Goal: Task Accomplishment & Management: Complete application form

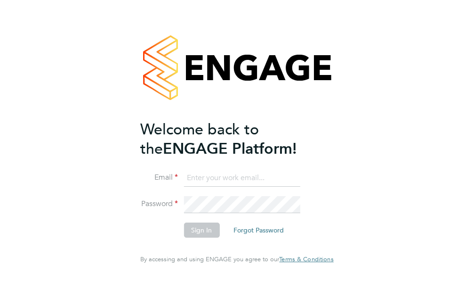
click at [187, 185] on input at bounding box center [242, 178] width 116 height 17
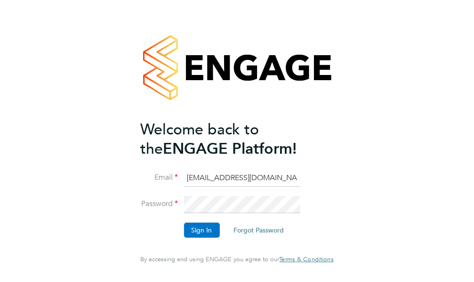
type input "[EMAIL_ADDRESS][DOMAIN_NAME]"
click at [195, 237] on button "Sign In" at bounding box center [202, 229] width 36 height 15
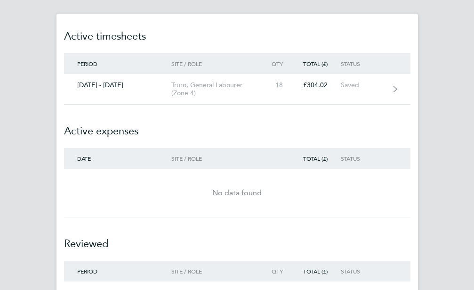
scroll to position [240, 0]
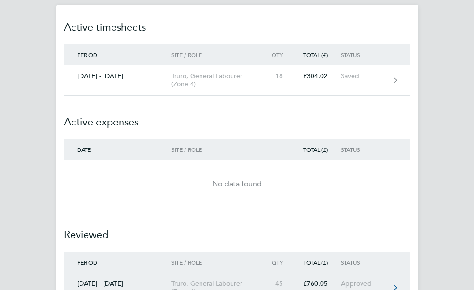
click at [397, 284] on icon at bounding box center [395, 287] width 4 height 6
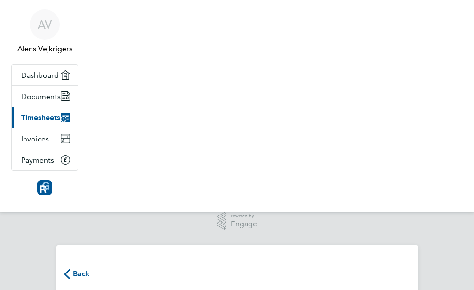
click at [70, 269] on icon "button" at bounding box center [67, 274] width 6 height 10
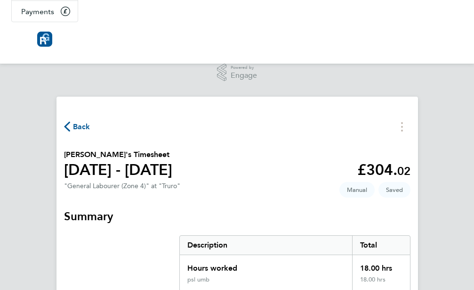
scroll to position [154, 0]
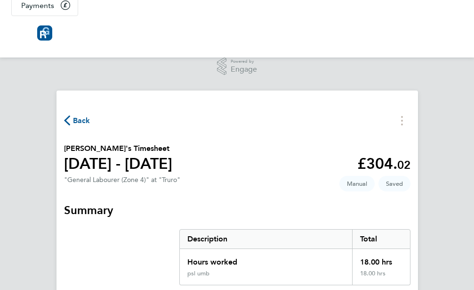
select select "30"
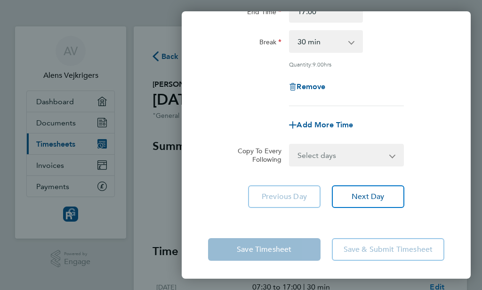
scroll to position [107, 0]
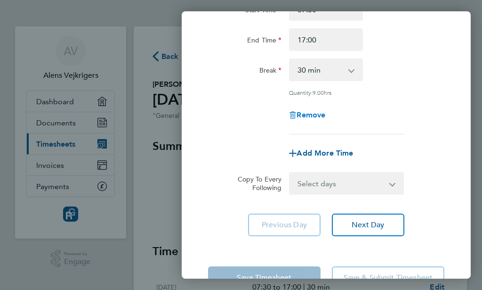
click at [314, 113] on span "Remove" at bounding box center [311, 114] width 29 height 9
select select "null"
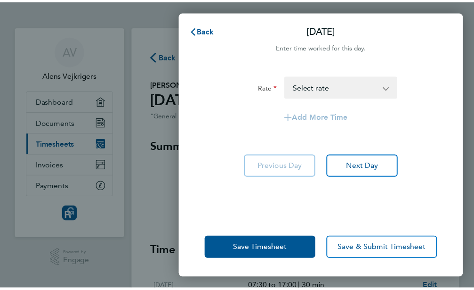
scroll to position [0, 0]
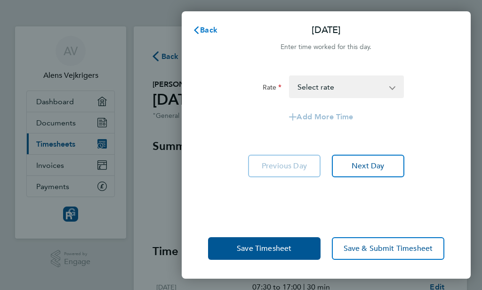
click at [210, 28] on span "Back" at bounding box center [208, 29] width 17 height 9
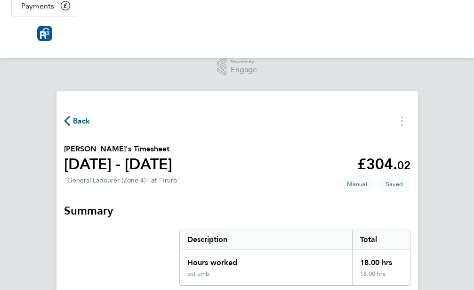
scroll to position [154, 0]
select select "30"
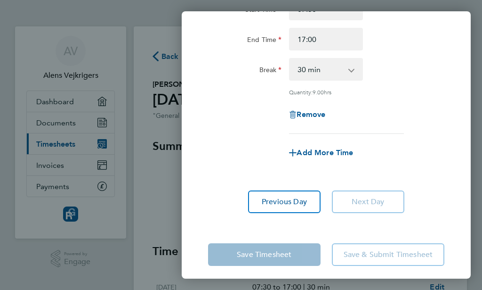
scroll to position [113, 0]
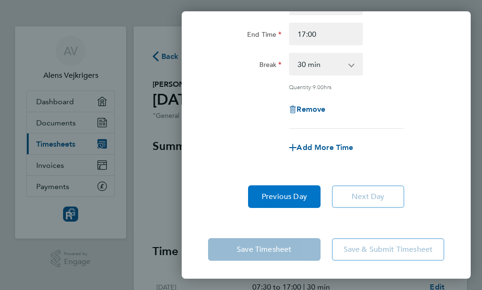
click at [270, 204] on button "Previous Day" at bounding box center [284, 196] width 73 height 23
select select "30"
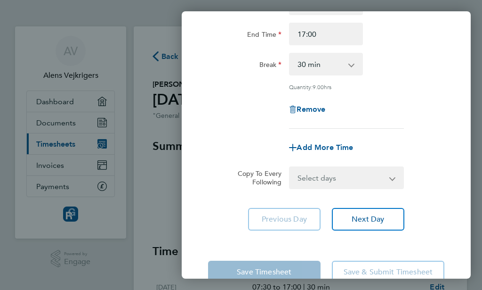
scroll to position [136, 0]
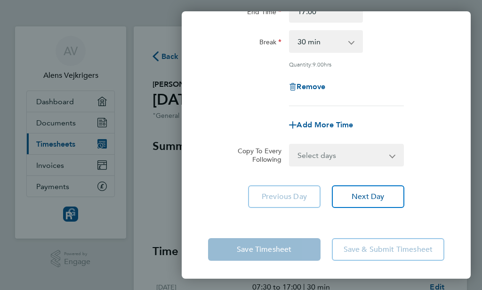
click at [393, 156] on app-icon-cross-button at bounding box center [398, 155] width 11 height 21
click at [422, 109] on app-timesheet-line-form-group "Rate psl umb - 16.89 Start Time 07:30 End Time 17:00 Break 0 min 15 min 30 min …" at bounding box center [326, 38] width 236 height 196
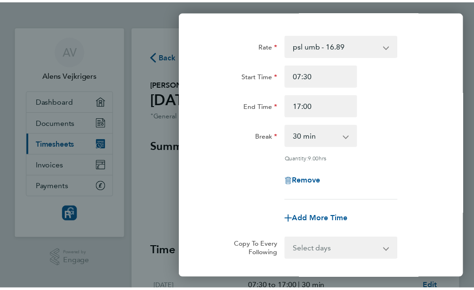
scroll to position [0, 0]
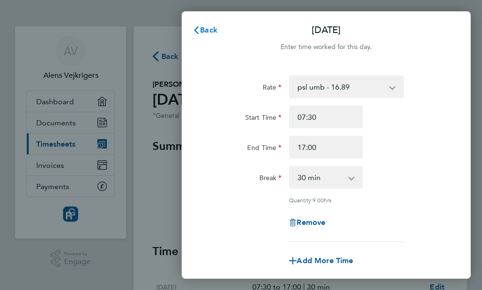
click at [205, 30] on span "Back" at bounding box center [208, 29] width 17 height 9
